Goal: Task Accomplishment & Management: Manage account settings

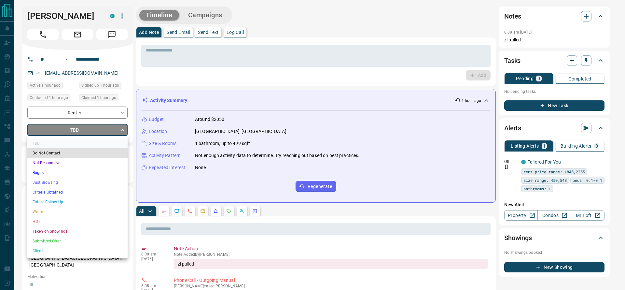
drag, startPoint x: 48, startPoint y: 127, endPoint x: 45, endPoint y: 131, distance: 4.2
click at [68, 179] on li "Just Browsing" at bounding box center [77, 182] width 100 height 10
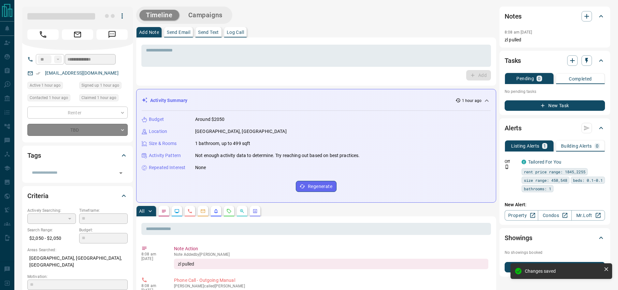
type input "*"
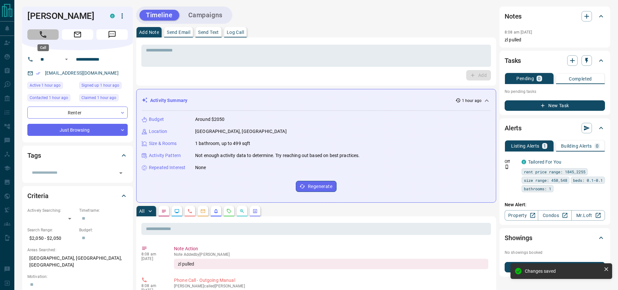
click at [51, 35] on button "Call" at bounding box center [42, 34] width 31 height 10
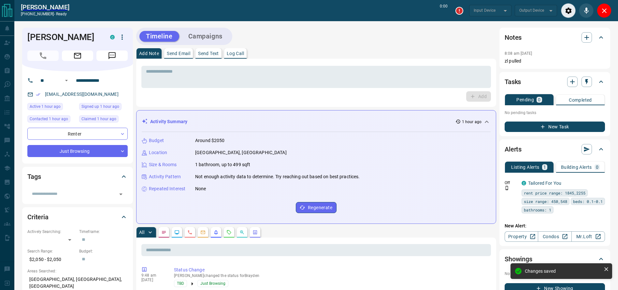
type input "*******"
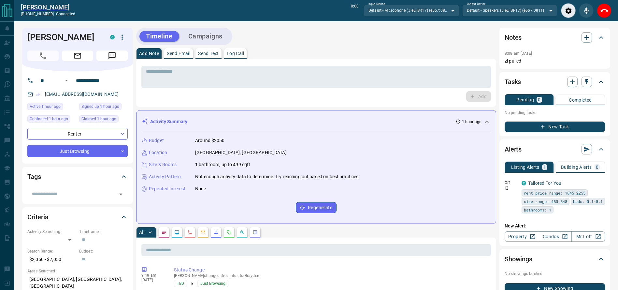
click at [344, 60] on div "* ​ Add" at bounding box center [316, 83] width 360 height 48
click at [415, 70] on textarea at bounding box center [316, 77] width 340 height 17
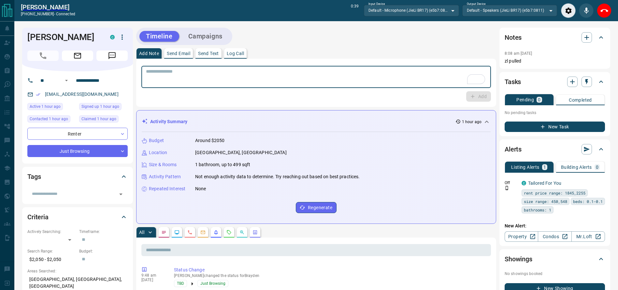
click at [399, 72] on textarea "To enrich screen reader interactions, please activate Accessibility in Grammarl…" at bounding box center [316, 77] width 340 height 17
click at [368, 80] on textarea "To enrich screen reader interactions, please activate Accessibility in Grammarl…" at bounding box center [316, 77] width 340 height 17
click at [366, 81] on textarea "To enrich screen reader interactions, please activate Accessibility in Grammarl…" at bounding box center [316, 77] width 340 height 17
click at [363, 58] on div "Add Note Send Email Send Text Log Call" at bounding box center [316, 53] width 360 height 10
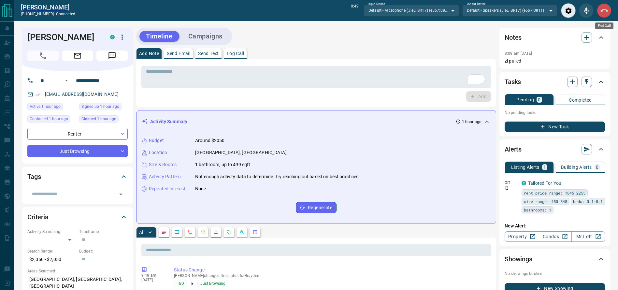
click at [605, 10] on icon "End Call" at bounding box center [604, 11] width 8 height 8
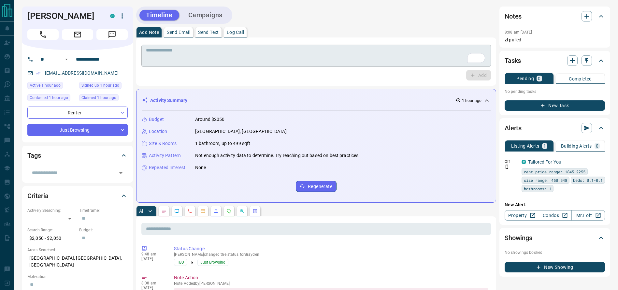
drag, startPoint x: 424, startPoint y: 45, endPoint x: 422, endPoint y: 48, distance: 3.5
click at [423, 46] on div "* ​" at bounding box center [315, 55] width 349 height 24
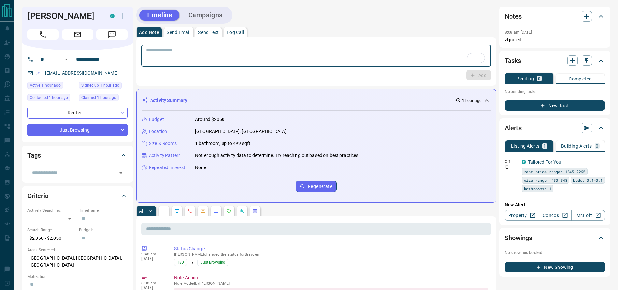
click at [422, 48] on textarea "To enrich screen reader interactions, please activate Accessibility in Grammarl…" at bounding box center [316, 56] width 340 height 17
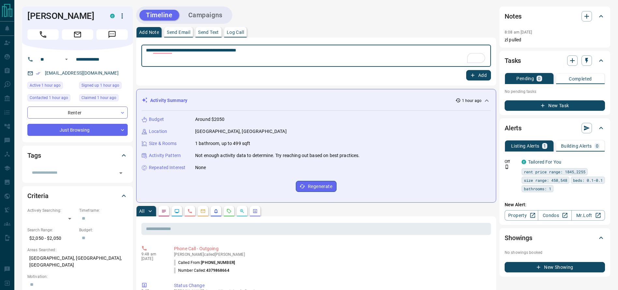
type textarea "**********"
click at [482, 73] on button "Add" at bounding box center [478, 75] width 25 height 10
